Goal: Task Accomplishment & Management: Use online tool/utility

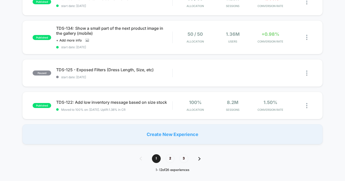
scroll to position [329, 0]
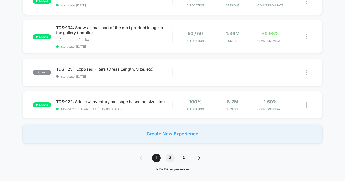
click at [170, 160] on span "2" at bounding box center [170, 158] width 9 height 9
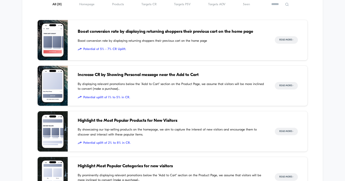
scroll to position [741, 0]
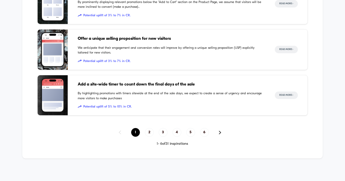
click at [135, 132] on span "1" at bounding box center [135, 132] width 9 height 9
click at [150, 132] on span "2" at bounding box center [149, 132] width 9 height 9
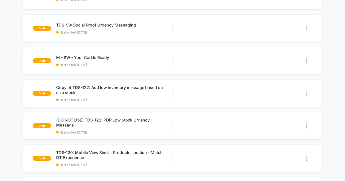
scroll to position [0, 0]
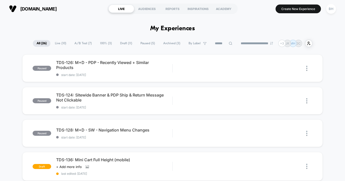
click at [39, 42] on span "All ( 26 )" at bounding box center [42, 43] width 18 height 7
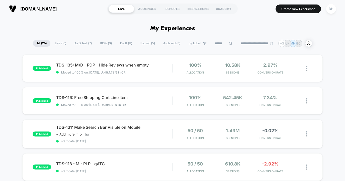
click at [334, 41] on div "**********" at bounding box center [172, 43] width 345 height 7
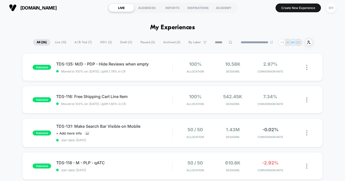
drag, startPoint x: 49, startPoint y: 8, endPoint x: 21, endPoint y: 7, distance: 27.6
click at [21, 7] on section "[DOMAIN_NAME]" at bounding box center [56, 8] width 96 height 13
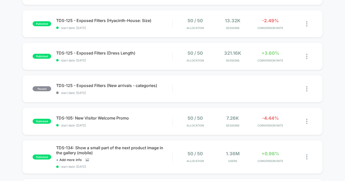
scroll to position [210, 0]
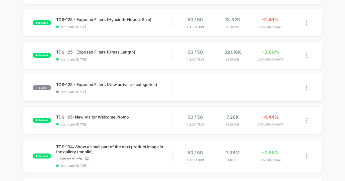
click at [9, 39] on div "published TDS-135: M/D - PDP - Hide Reviews when empty Moved to 100% on: 9/25/2…" at bounding box center [172, 54] width 345 height 418
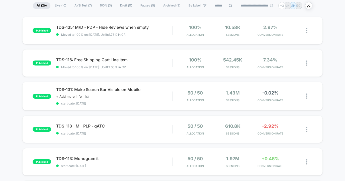
scroll to position [0, 0]
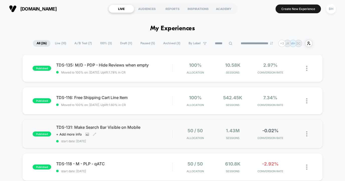
click at [110, 126] on span "TDS-131: Make Search Bar Visible on Mobile" at bounding box center [114, 127] width 116 height 5
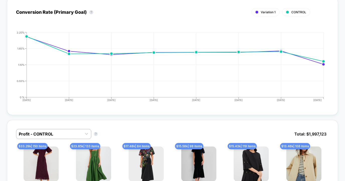
scroll to position [323, 0]
